Goal: Information Seeking & Learning: Learn about a topic

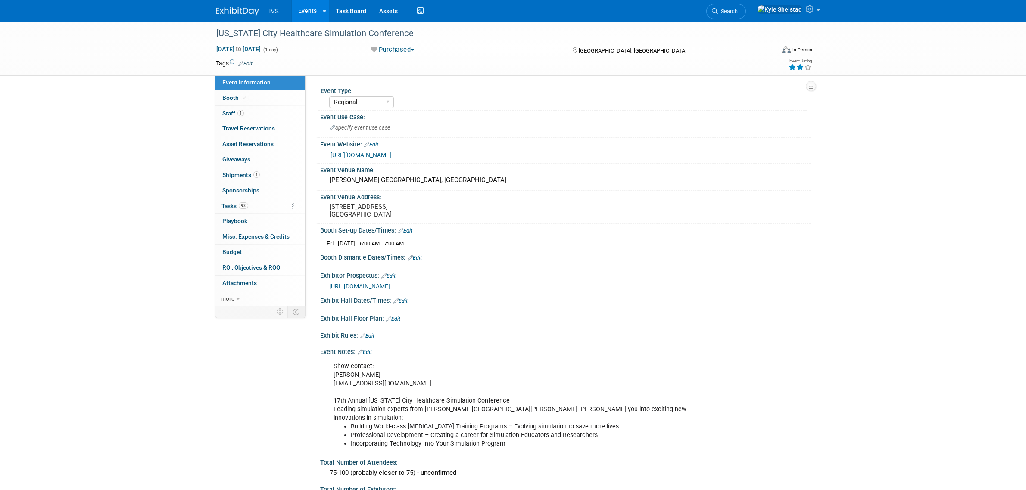
select select "Regional"
click at [301, 15] on link "Events" at bounding box center [307, 11] width 31 height 22
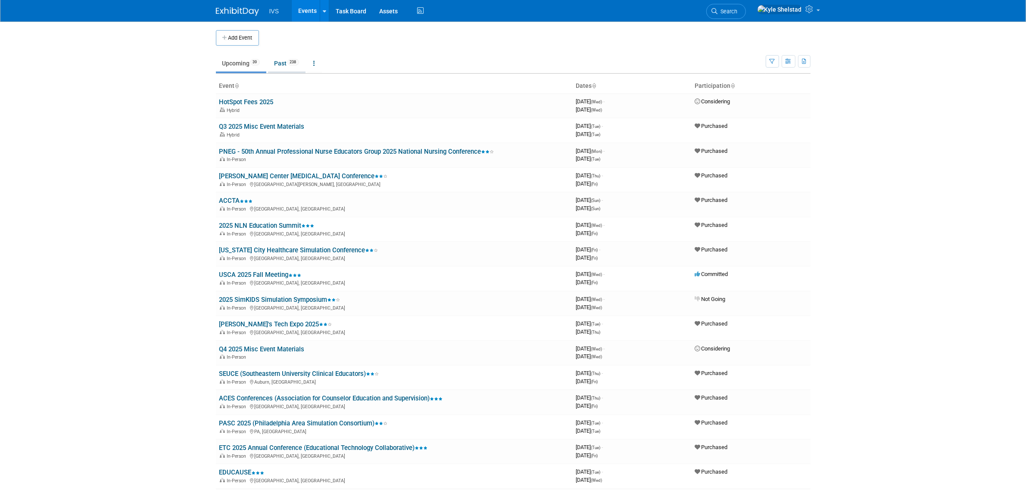
click at [290, 58] on link "Past 238" at bounding box center [286, 63] width 37 height 16
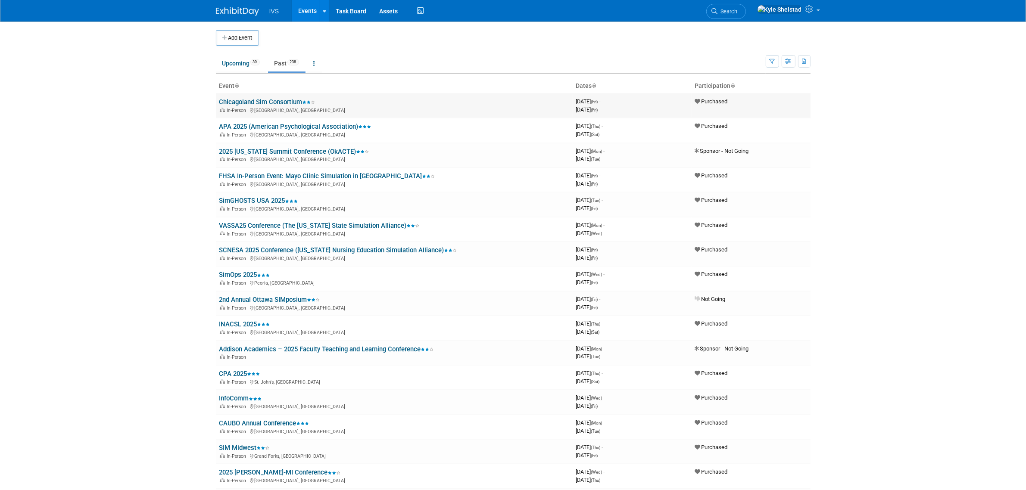
click at [285, 103] on link "Chicagoland Sim Consortium" at bounding box center [267, 102] width 96 height 8
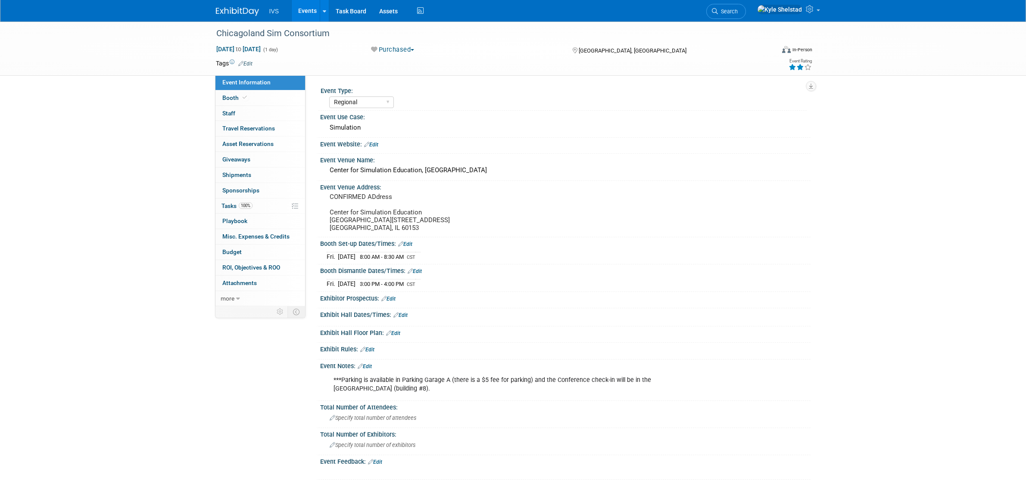
select select "Regional"
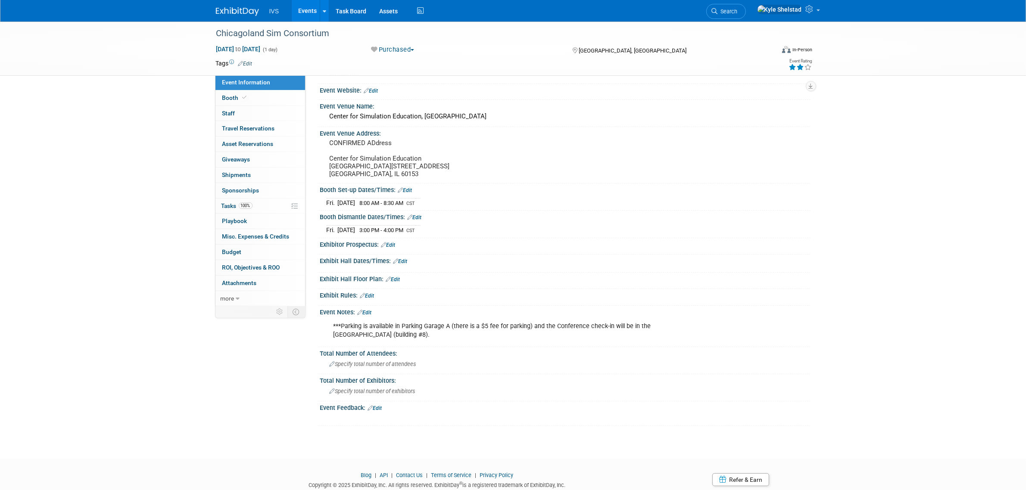
scroll to position [72, 0]
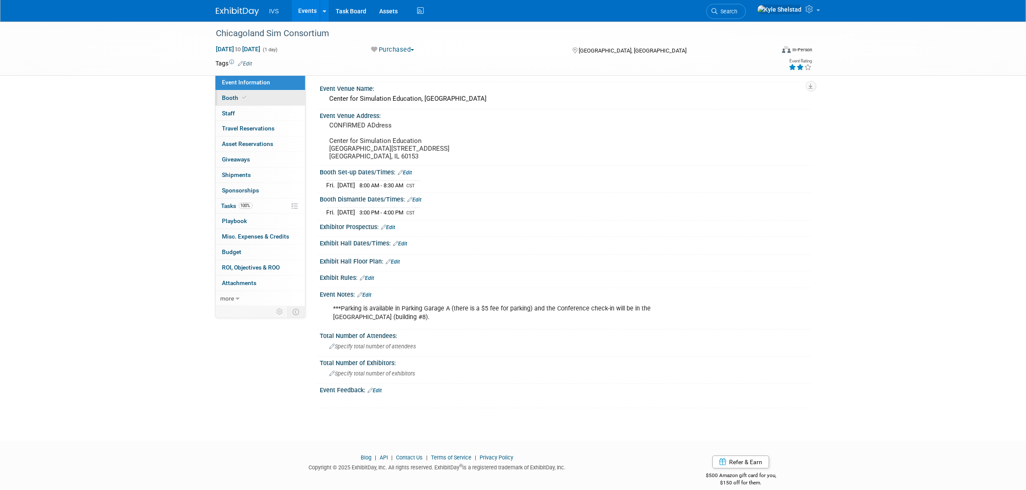
click at [257, 98] on link "Booth" at bounding box center [260, 97] width 90 height 15
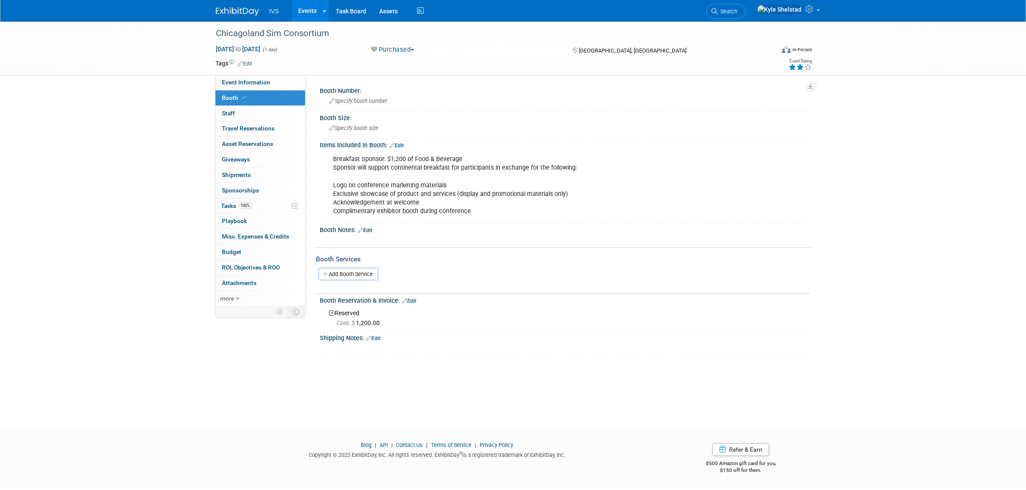
drag, startPoint x: 352, startPoint y: 156, endPoint x: 439, endPoint y: 233, distance: 116.3
click at [438, 233] on div "Booth Number: Specify booth number Booth Size: Specify booth size Edit X Edit X…" at bounding box center [561, 219] width 486 height 271
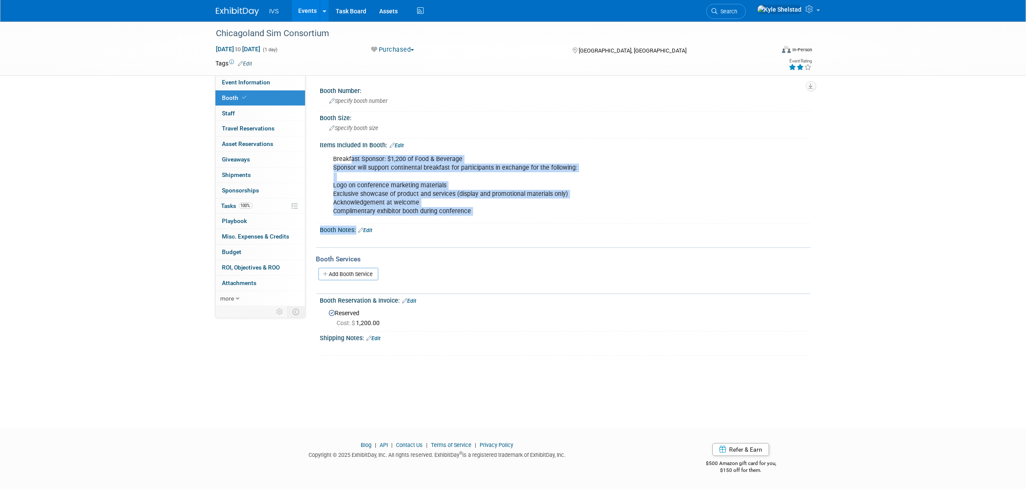
click at [449, 212] on div "Breakfast Sponsor: $1,200 of Food & Beverage Sponsor will support continental b…" at bounding box center [521, 185] width 388 height 69
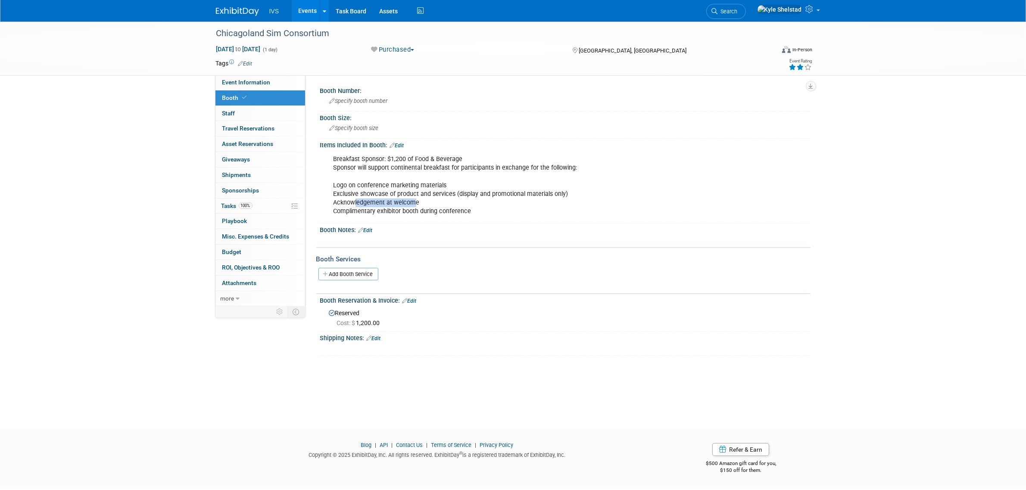
drag, startPoint x: 353, startPoint y: 199, endPoint x: 466, endPoint y: 209, distance: 113.4
click at [461, 207] on div "Breakfast Sponsor: $1,200 of Food & Beverage Sponsor will support continental b…" at bounding box center [521, 185] width 388 height 69
click at [466, 209] on div "Breakfast Sponsor: $1,200 of Food & Beverage Sponsor will support continental b…" at bounding box center [521, 185] width 388 height 69
